Goal: Information Seeking & Learning: Compare options

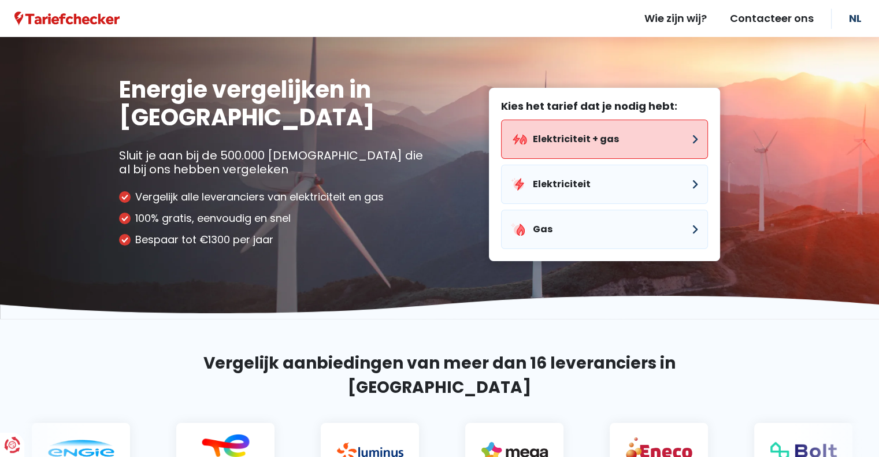
click at [546, 134] on button "Elektriciteit + gas" at bounding box center [604, 139] width 207 height 39
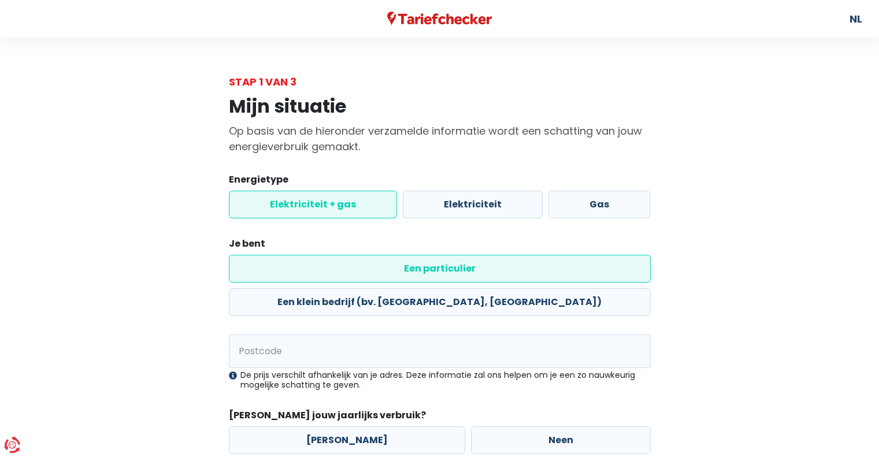
click at [326, 208] on label "Elektriciteit + gas" at bounding box center [313, 205] width 168 height 28
click at [326, 208] on input "Elektriciteit + gas" at bounding box center [313, 205] width 168 height 28
click at [321, 335] on input "Postcode" at bounding box center [440, 352] width 422 height 34
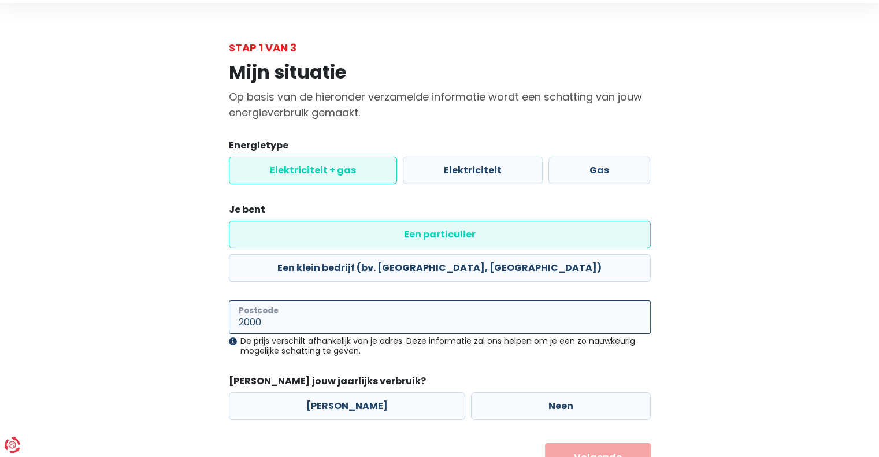
scroll to position [53, 0]
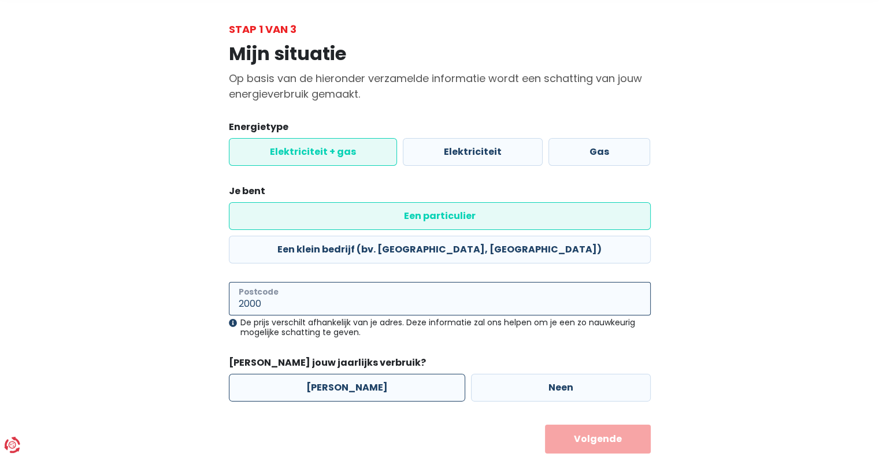
type input "2000"
click at [355, 374] on label "[PERSON_NAME]" at bounding box center [347, 388] width 236 height 28
click at [355, 374] on input "[PERSON_NAME]" at bounding box center [347, 388] width 236 height 28
radio input "true"
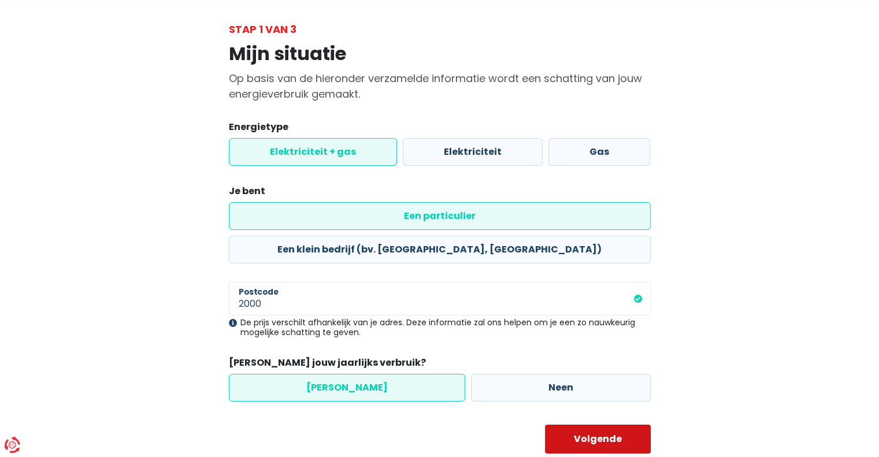
drag, startPoint x: 586, startPoint y: 409, endPoint x: 491, endPoint y: 374, distance: 101.9
click at [586, 425] on button "Volgende" at bounding box center [598, 439] width 106 height 29
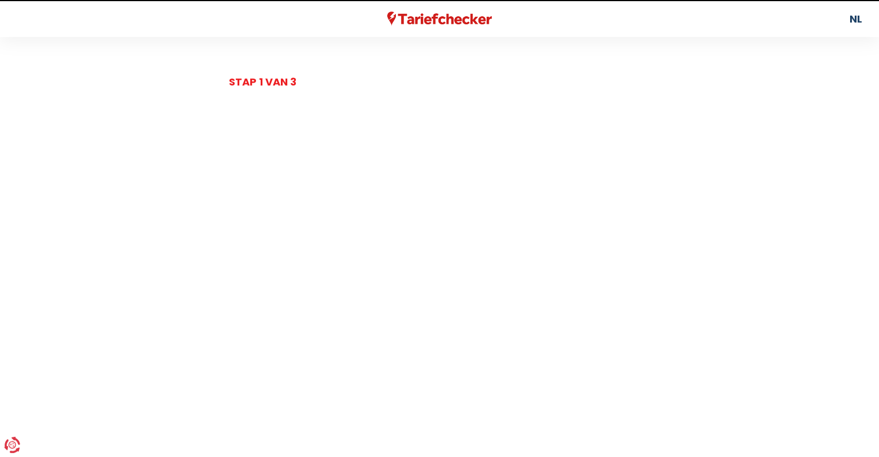
select select
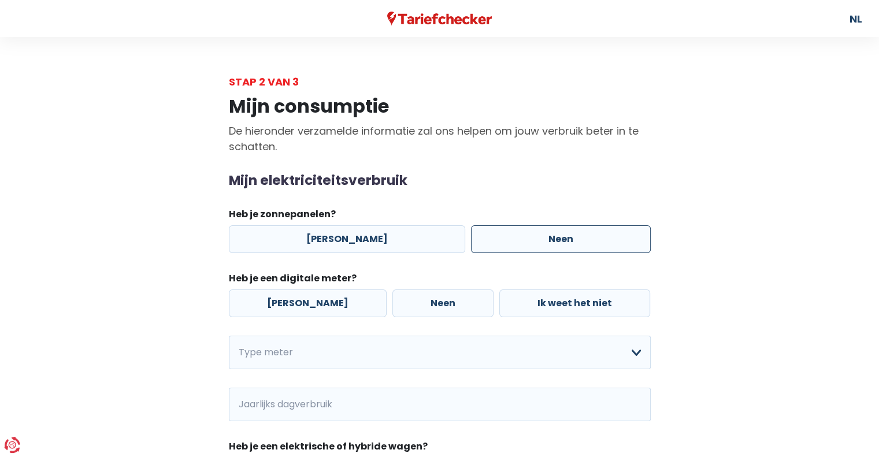
click at [498, 239] on label "Neen" at bounding box center [561, 240] width 180 height 28
click at [498, 239] on input "Neen" at bounding box center [561, 240] width 180 height 28
radio input "true"
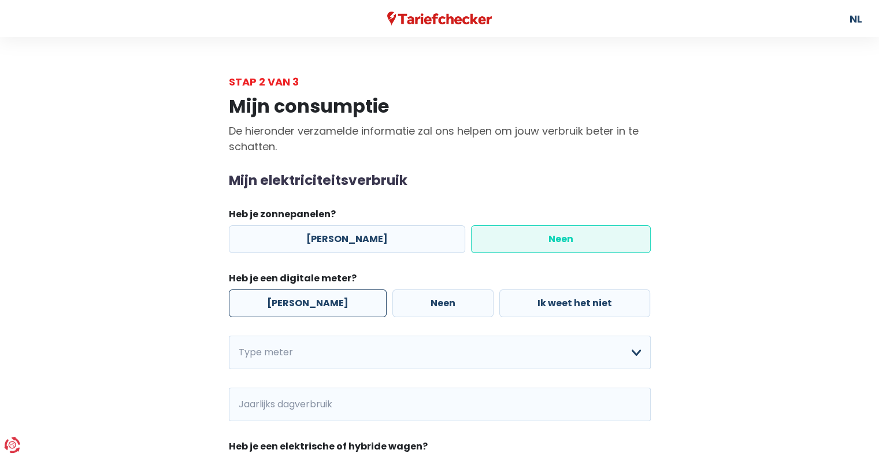
click at [273, 305] on label "[PERSON_NAME]" at bounding box center [308, 304] width 158 height 28
click at [273, 305] on input "[PERSON_NAME]" at bounding box center [308, 304] width 158 height 28
radio input "true"
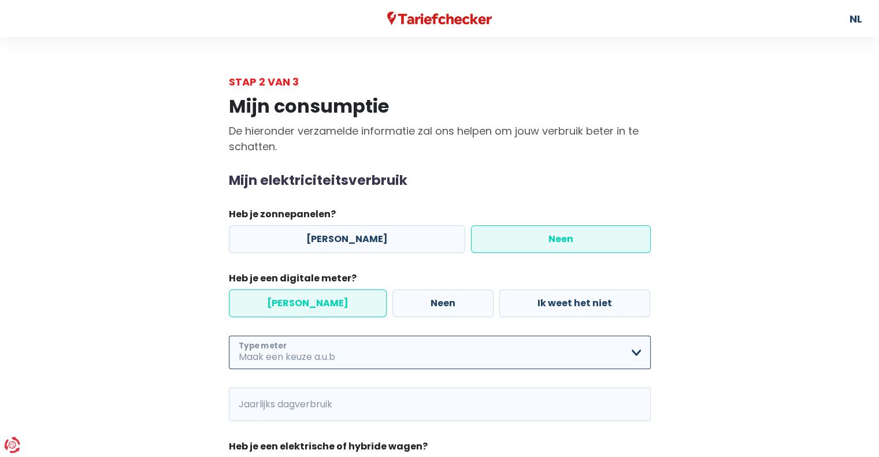
click at [287, 350] on select "Enkelvoudig Tweevoudig Enkelvoudig + uitsluitend nachttarief Tweevoudig + uitsl…" at bounding box center [440, 353] width 422 height 34
select select "day_night_bi_hourly"
click at [229, 336] on select "Enkelvoudig Tweevoudig Enkelvoudig + uitsluitend nachttarief Tweevoudig + uitsl…" at bounding box center [440, 353] width 422 height 34
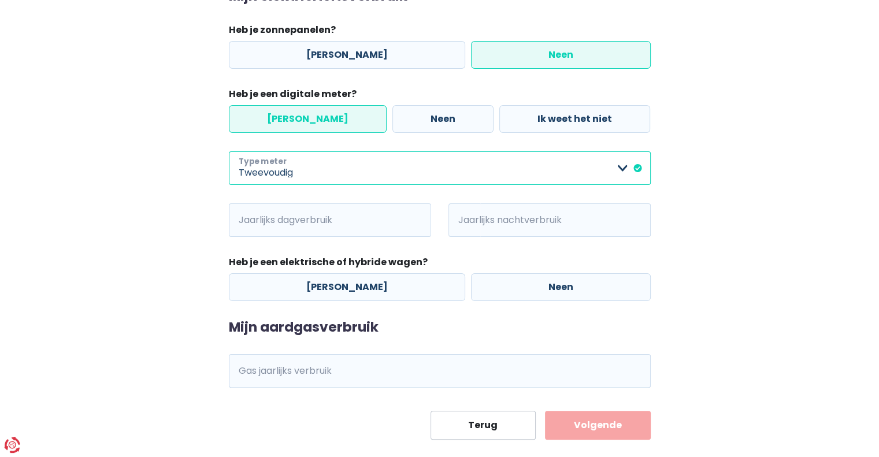
scroll to position [204, 0]
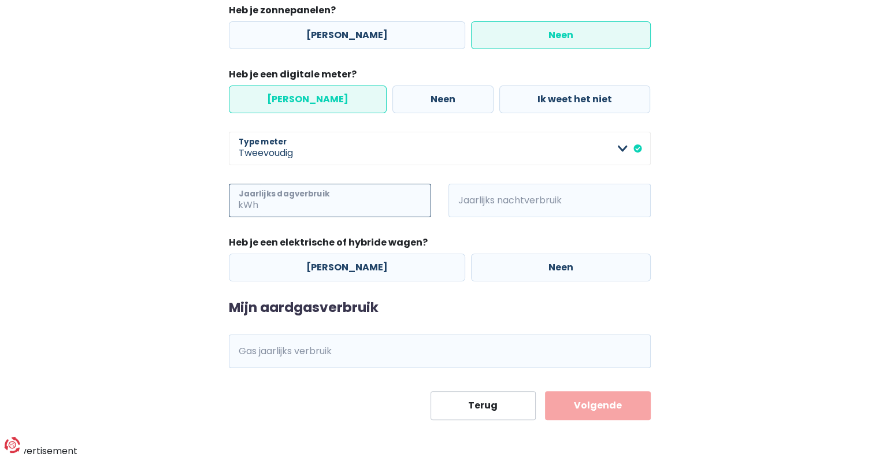
click at [291, 203] on input "Jaarlijks dagverbruik" at bounding box center [346, 201] width 171 height 34
type input "1100"
click at [463, 206] on span "kWh" at bounding box center [465, 201] width 32 height 34
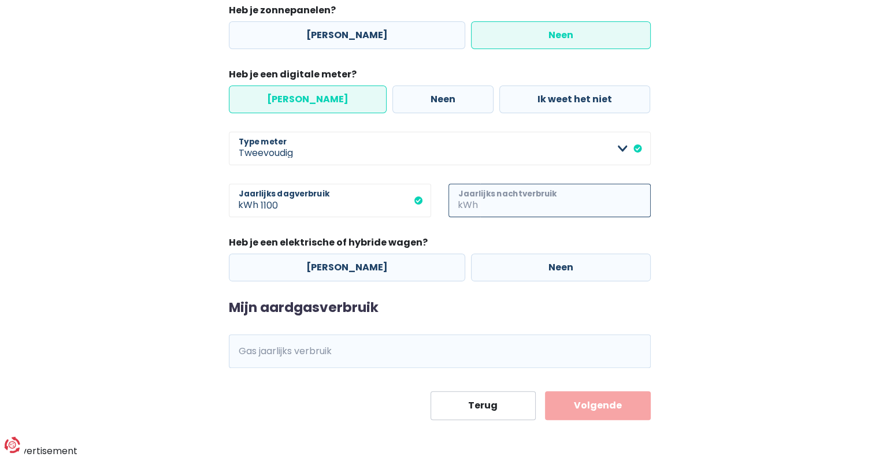
click at [534, 199] on input "Jaarlijks nachtverbruik" at bounding box center [565, 201] width 171 height 34
type input "1000"
click at [539, 263] on label "Neen" at bounding box center [561, 268] width 180 height 28
click at [539, 263] on input "Neen" at bounding box center [561, 268] width 180 height 28
radio input "true"
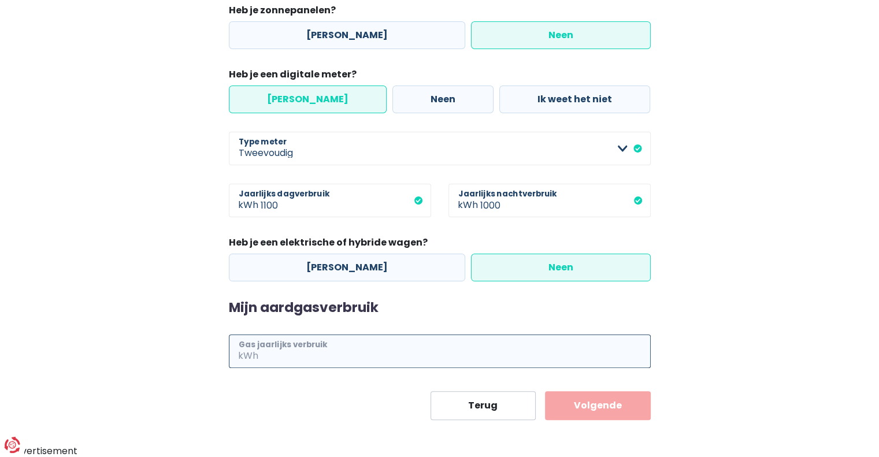
click at [342, 353] on input "Gas jaarlijks verbruik" at bounding box center [456, 352] width 390 height 34
type input "10000"
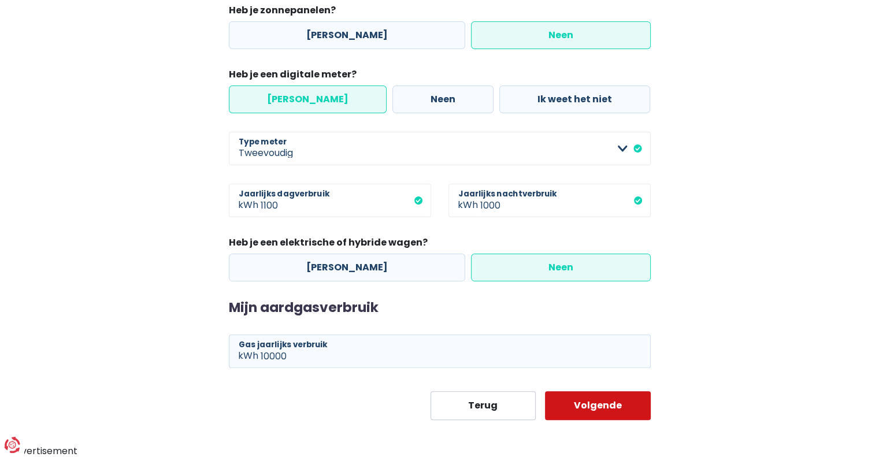
click at [628, 406] on button "Volgende" at bounding box center [598, 405] width 106 height 29
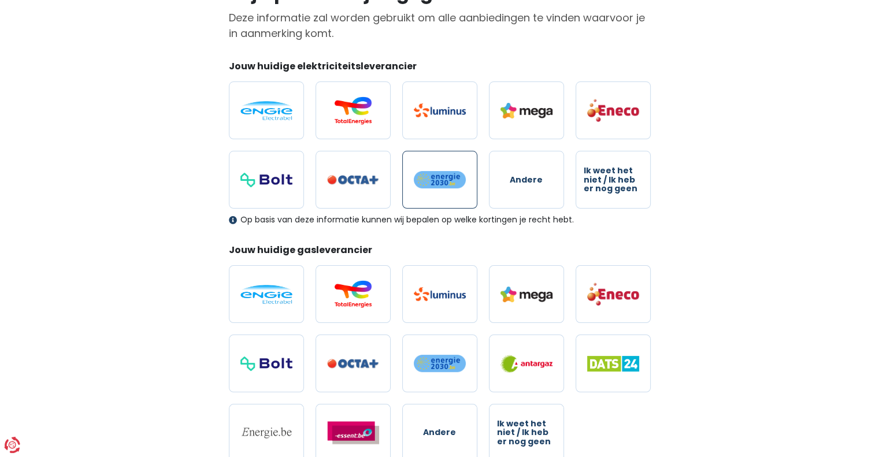
scroll to position [116, 0]
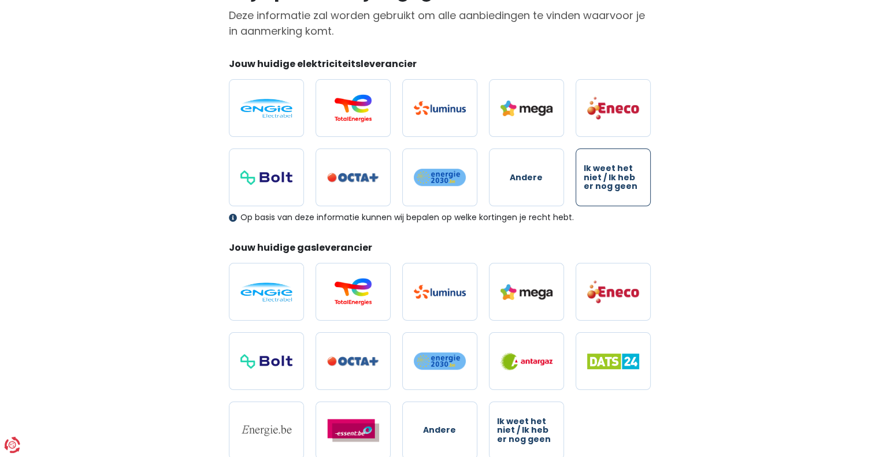
click at [627, 178] on span "Ik weet het niet / Ik heb er nog geen" at bounding box center [613, 177] width 59 height 27
click at [627, 178] on input "Ik weet het niet / Ik heb er nog geen" at bounding box center [613, 178] width 75 height 58
radio input "true"
click at [536, 420] on span "Ik weet het niet / Ik heb er nog geen" at bounding box center [526, 430] width 59 height 27
click at [536, 420] on input "Ik weet het niet / Ik heb er nog geen" at bounding box center [526, 431] width 75 height 58
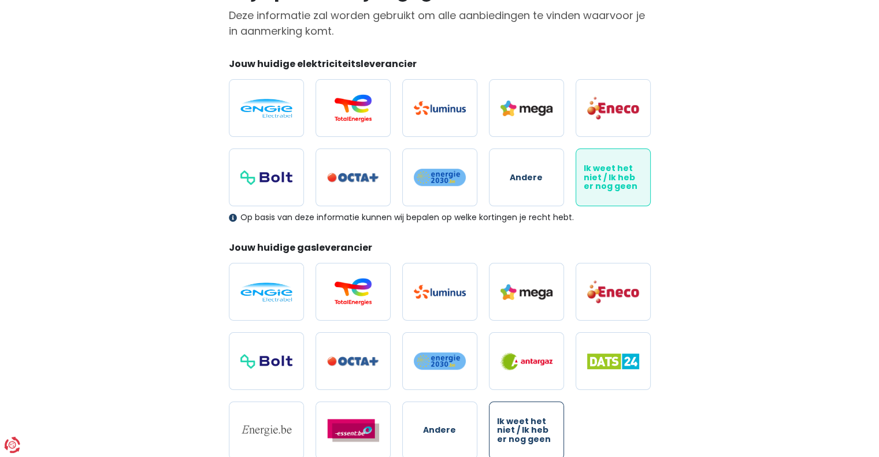
radio input "true"
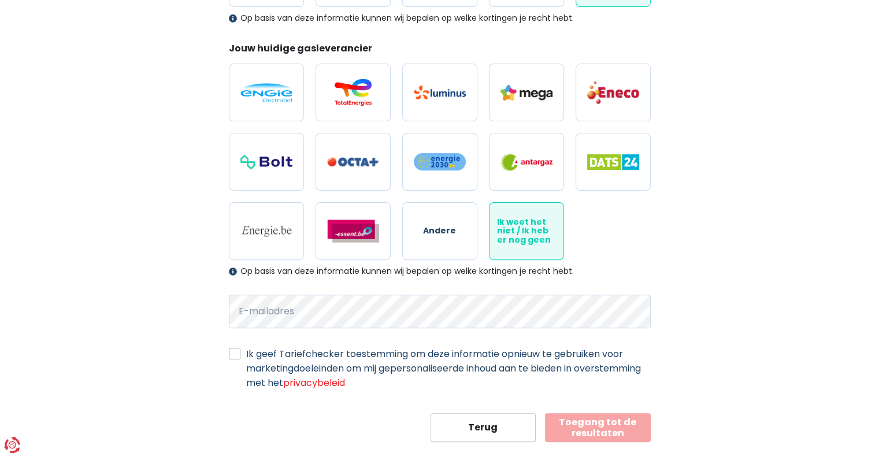
scroll to position [335, 0]
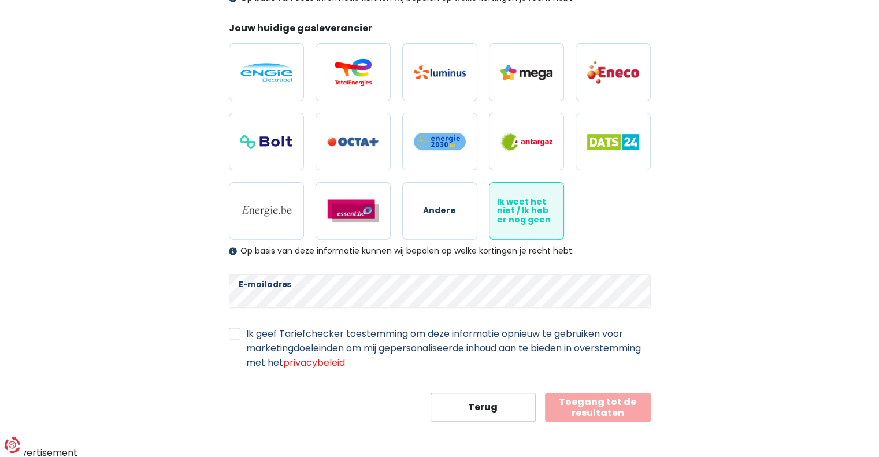
click at [246, 332] on label "Ik geef Tariefchecker toestemming om deze informatie opnieuw te gebruiken voor …" at bounding box center [448, 348] width 405 height 43
click at [234, 332] on input "Ik geef Tariefchecker toestemming om deze informatie opnieuw te gebruiken voor …" at bounding box center [235, 333] width 12 height 12
checkbox input "true"
click at [599, 406] on button "Toegang tot de resultaten" at bounding box center [598, 407] width 106 height 29
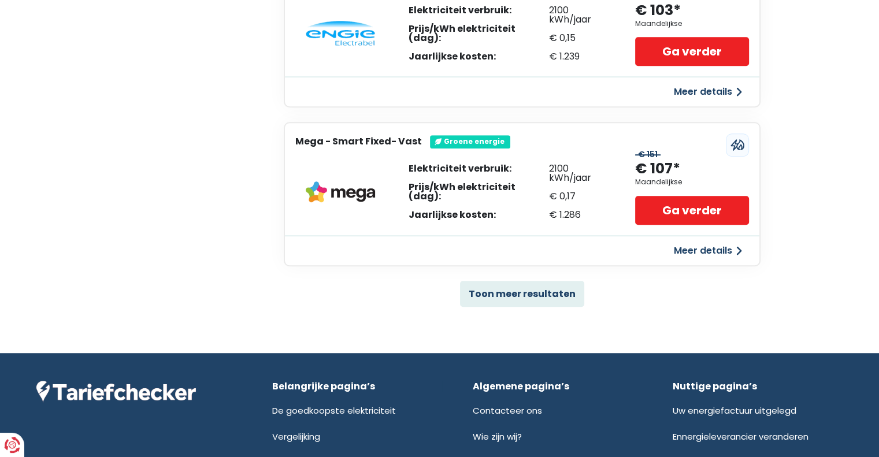
scroll to position [809, 0]
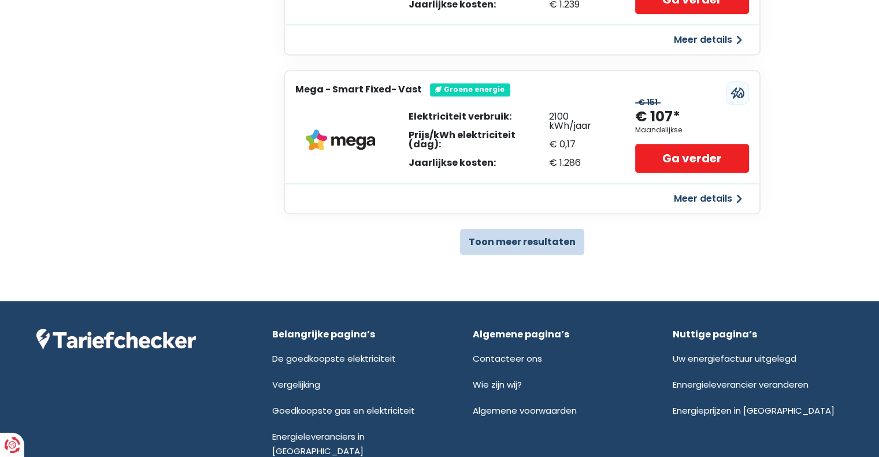
click at [509, 238] on button "Toon meer resultaten" at bounding box center [522, 242] width 124 height 26
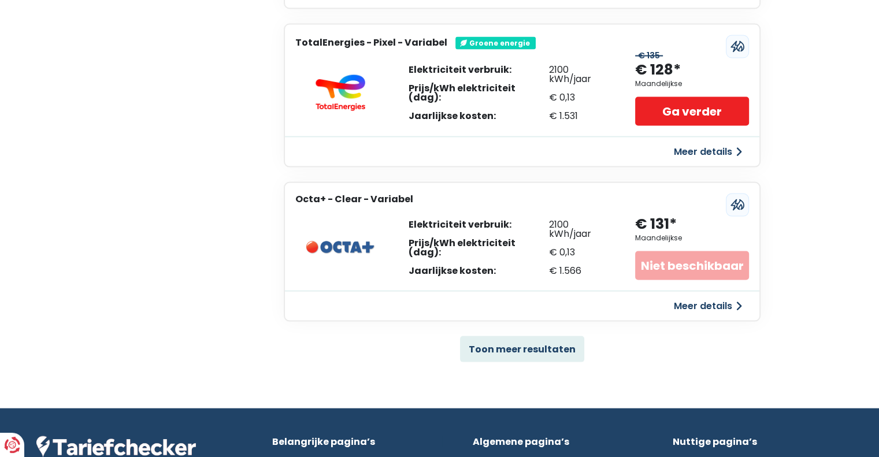
scroll to position [2371, 0]
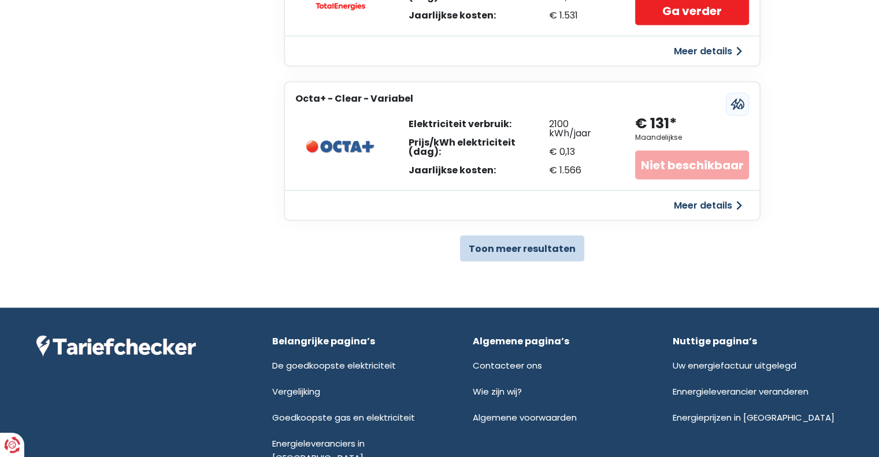
click at [526, 236] on button "Toon meer resultaten" at bounding box center [522, 249] width 124 height 26
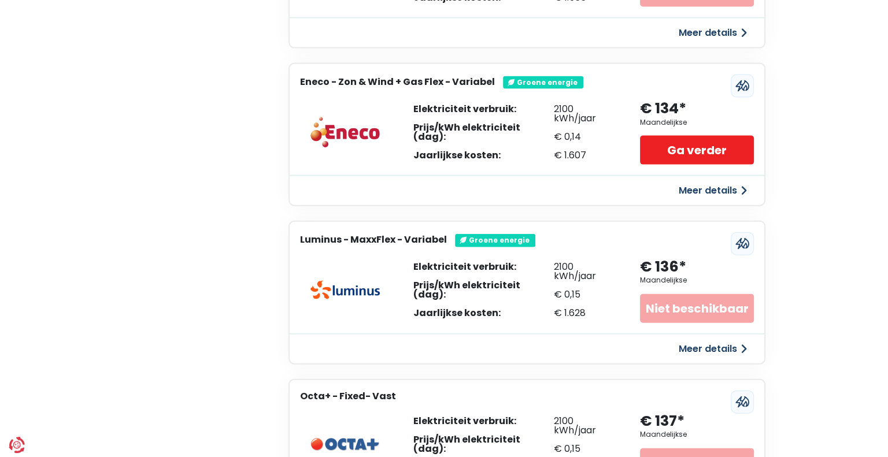
scroll to position [2544, 0]
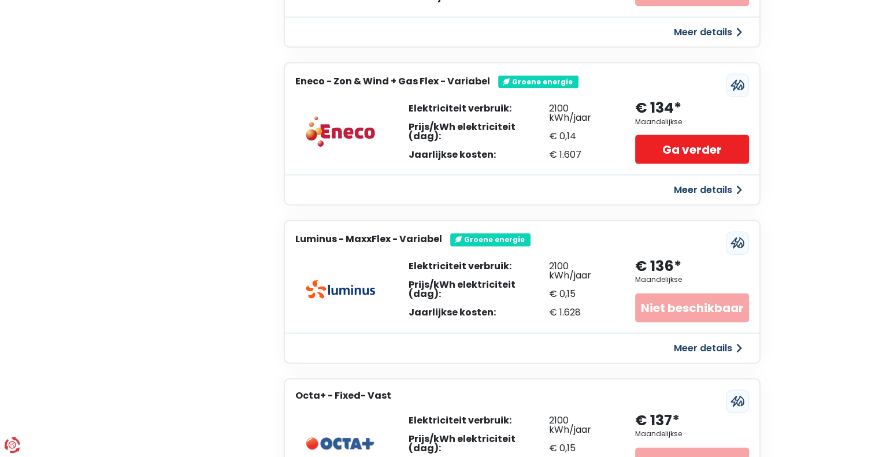
click at [697, 180] on button "Meer details" at bounding box center [708, 190] width 82 height 21
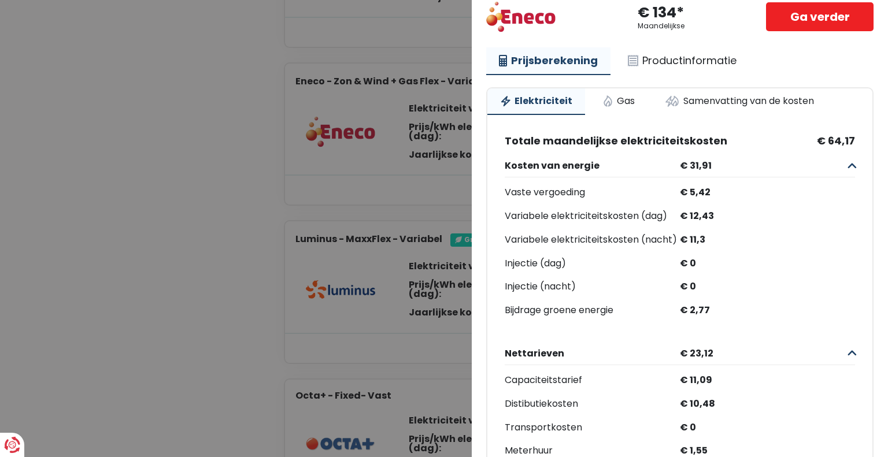
scroll to position [0, 0]
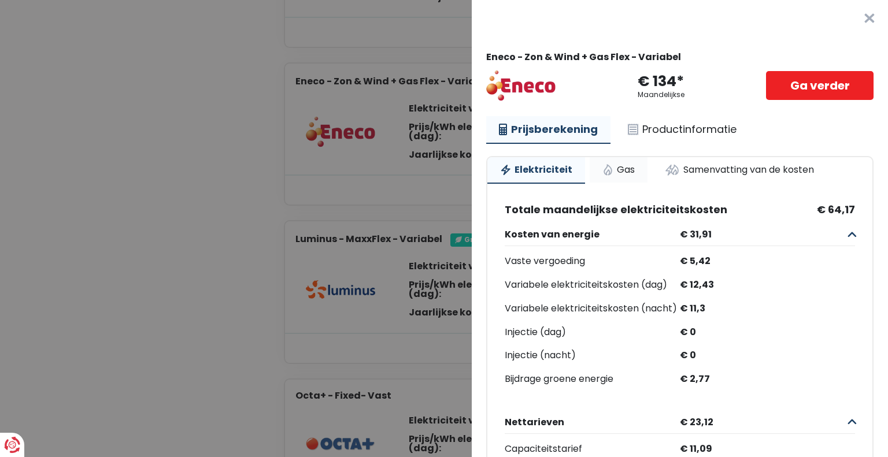
click at [612, 165] on link "Gas" at bounding box center [619, 169] width 58 height 25
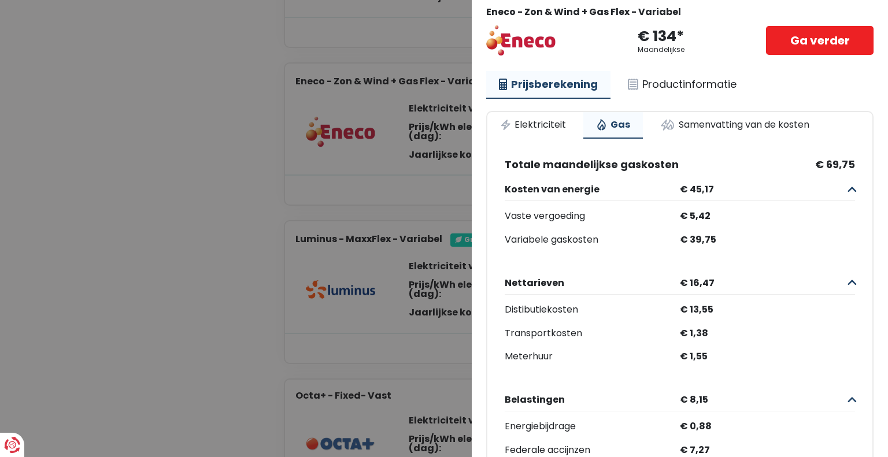
scroll to position [58, 0]
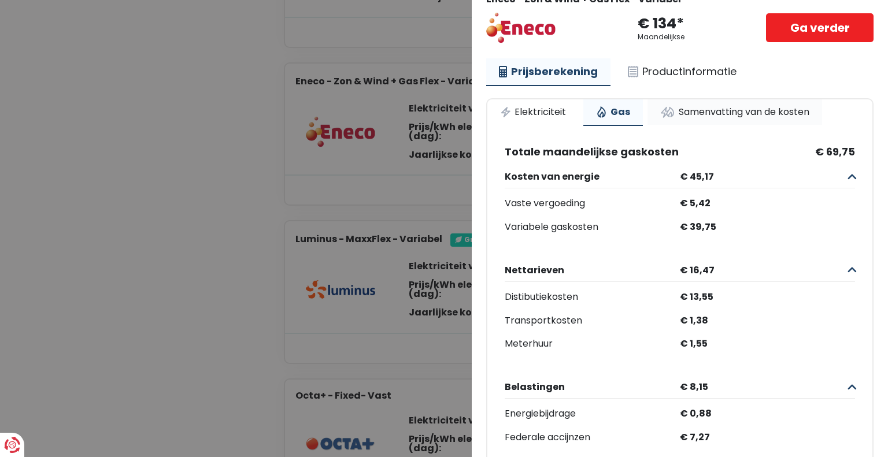
click at [719, 108] on link "Samenvatting van de kosten" at bounding box center [735, 111] width 175 height 25
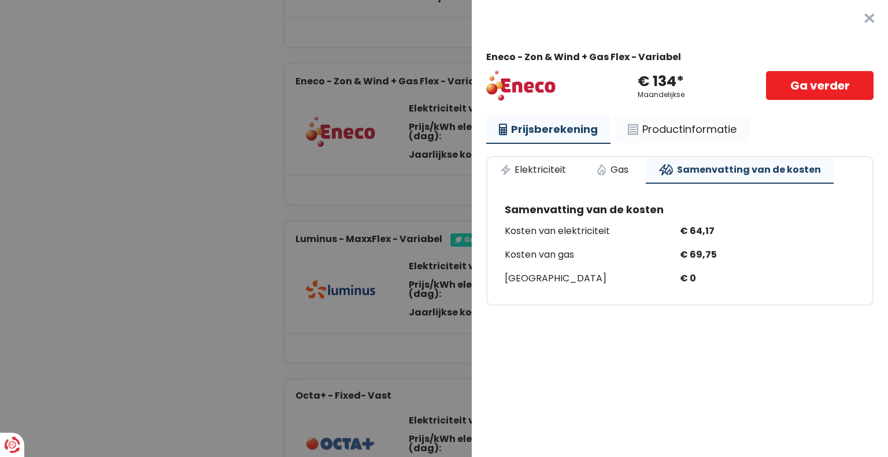
click at [673, 127] on link "Productinformatie" at bounding box center [682, 129] width 134 height 27
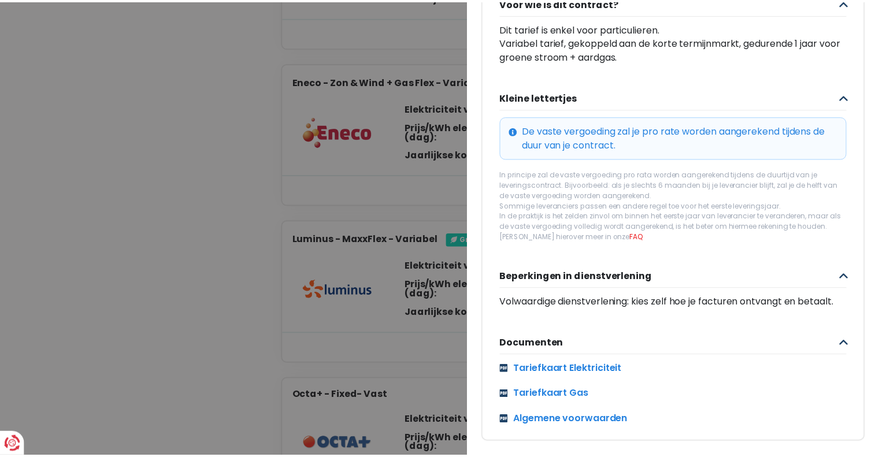
scroll to position [428, 0]
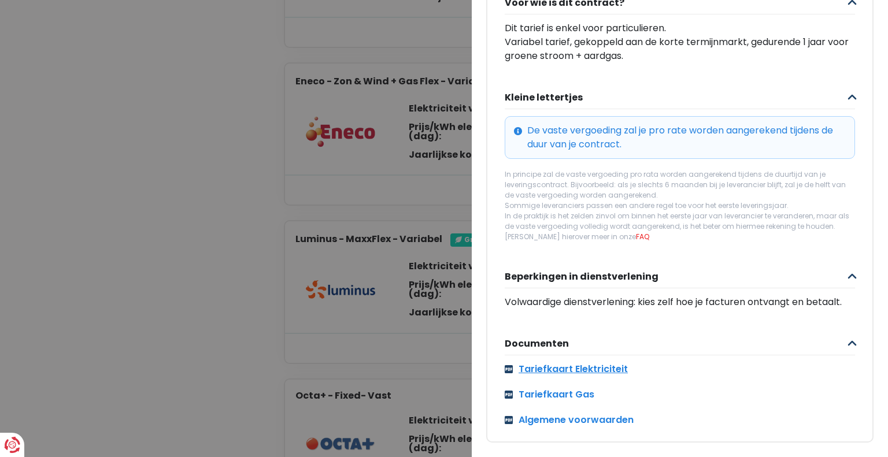
click at [597, 363] on link "Tariefkaart Elektriciteit" at bounding box center [680, 370] width 350 height 14
click at [581, 388] on link "Tariefkaart Gas" at bounding box center [680, 395] width 350 height 14
click at [243, 72] on Variabel "Plus de détails - Eneco × Eneco - Zon & Wind + Gas Flex - Variabel € 134* Maand…" at bounding box center [444, 228] width 888 height 457
